Goal: Information Seeking & Learning: Learn about a topic

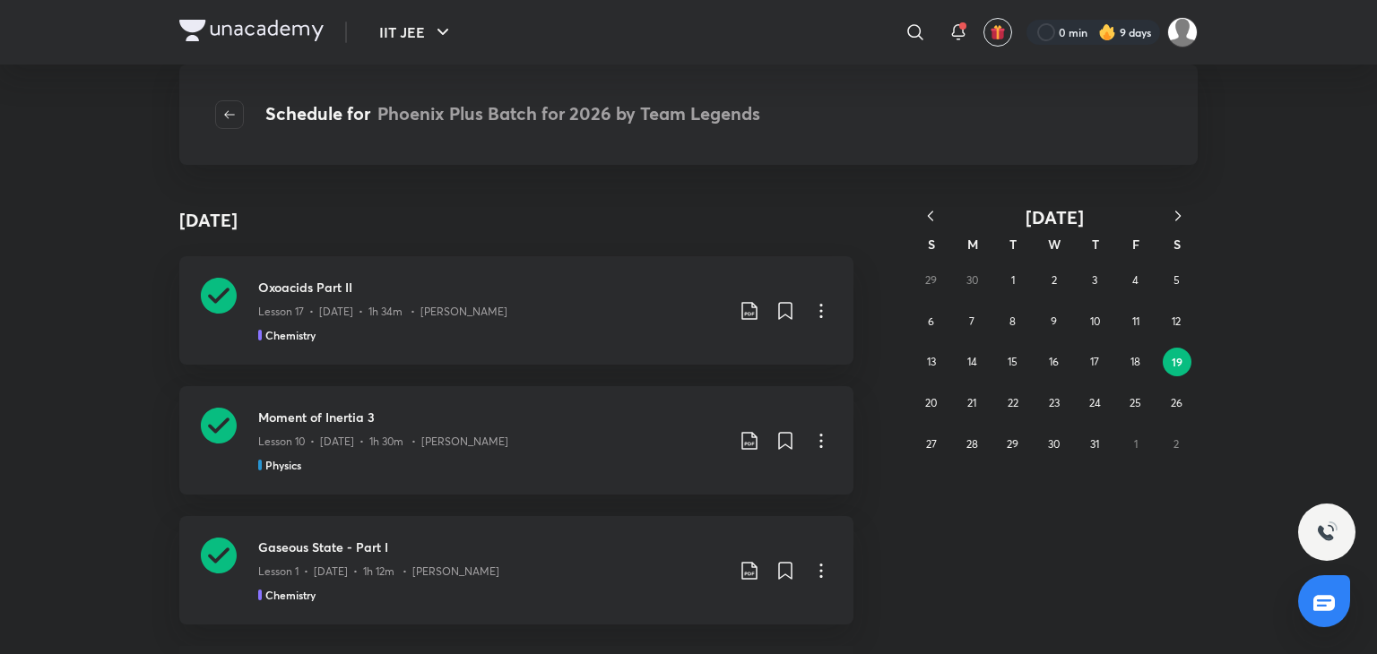
scroll to position [463, 0]
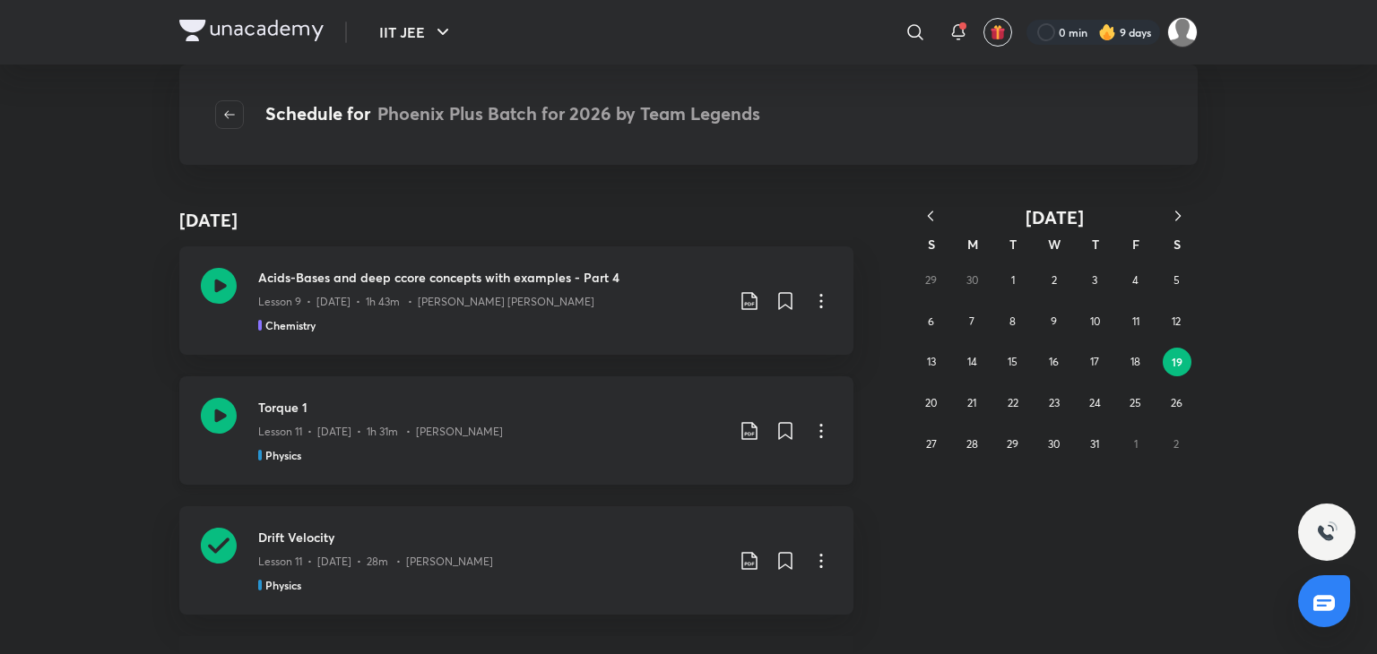
click at [188, 412] on div "Torque 1 Lesson 11 • Jul 19 • 1h 31m • Pankaj Singh Physics" at bounding box center [516, 430] width 674 height 108
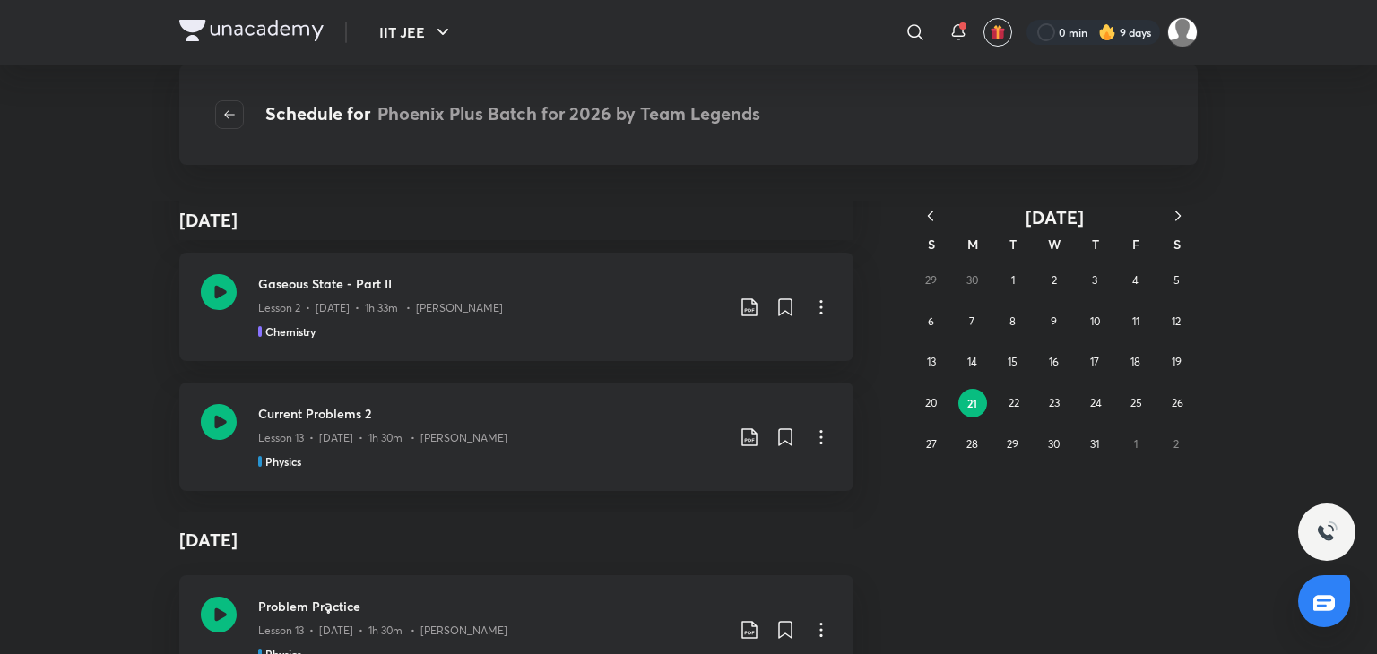
scroll to position [1495, 0]
